Goal: Task Accomplishment & Management: Manage account settings

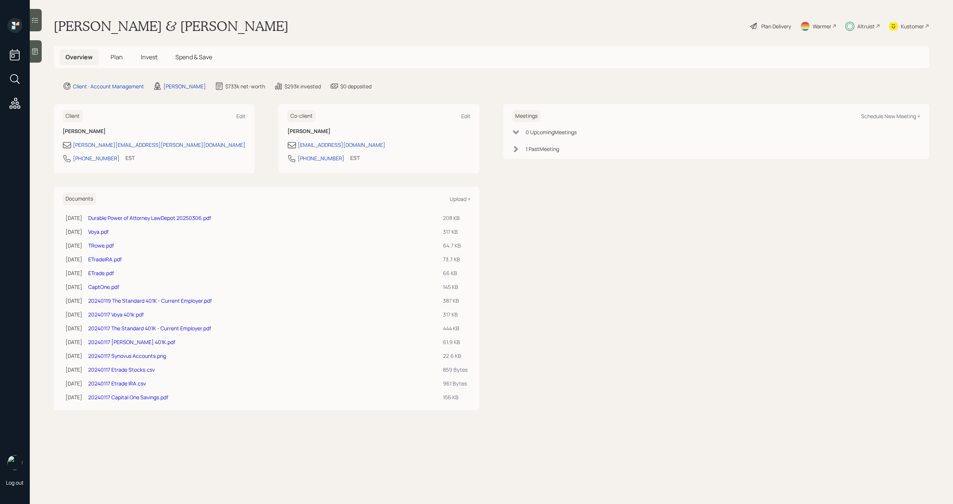
click at [887, 120] on div "Meetings Schedule New Meeting +" at bounding box center [716, 116] width 408 height 12
click at [887, 118] on div "Schedule New Meeting +" at bounding box center [890, 115] width 59 height 7
select select "bffa7908-1b2a-4c79-9bb6-f0ec9aed22d3"
